Goal: Use online tool/utility: Utilize a website feature to perform a specific function

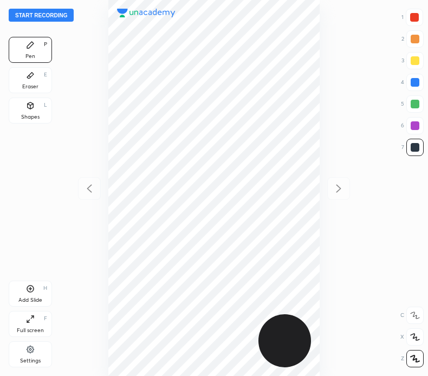
scroll to position [376, 254]
click at [64, 14] on button "Start recording" at bounding box center [41, 15] width 65 height 13
click at [415, 18] on div at bounding box center [414, 17] width 9 height 9
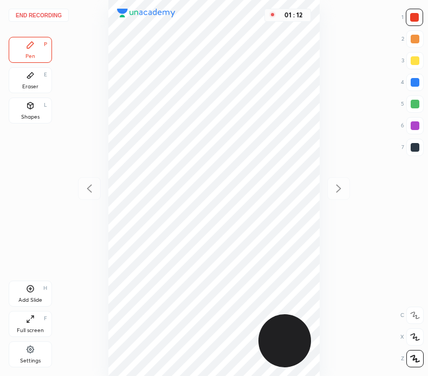
click at [414, 80] on div at bounding box center [414, 82] width 9 height 9
click at [34, 288] on icon at bounding box center [30, 288] width 9 height 9
click at [415, 17] on div at bounding box center [414, 17] width 9 height 9
drag, startPoint x: 31, startPoint y: 103, endPoint x: 85, endPoint y: 123, distance: 57.5
click at [36, 106] on div "Shapes L" at bounding box center [30, 110] width 43 height 26
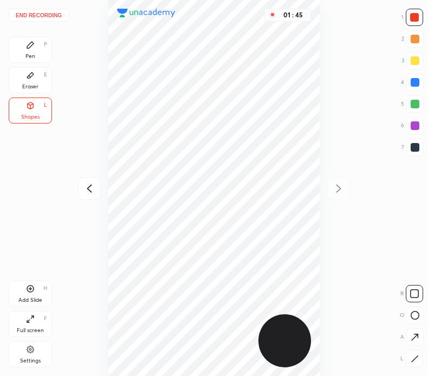
click at [33, 46] on icon at bounding box center [30, 45] width 9 height 9
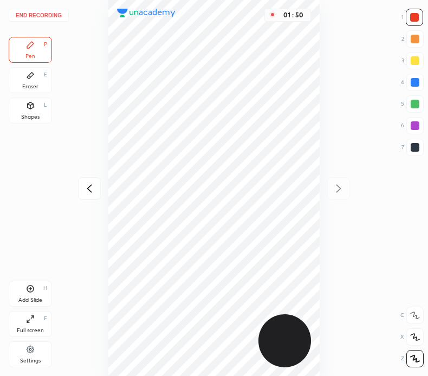
click at [52, 12] on button "End recording" at bounding box center [39, 15] width 60 height 13
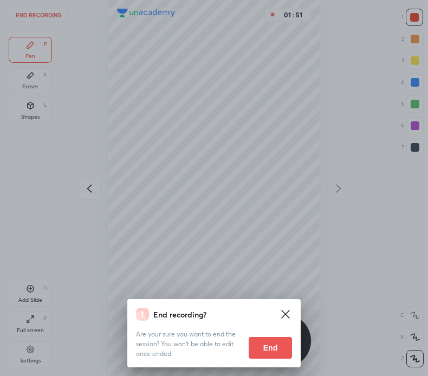
click at [275, 353] on button "End" at bounding box center [269, 348] width 43 height 22
